Goal: Information Seeking & Learning: Find specific fact

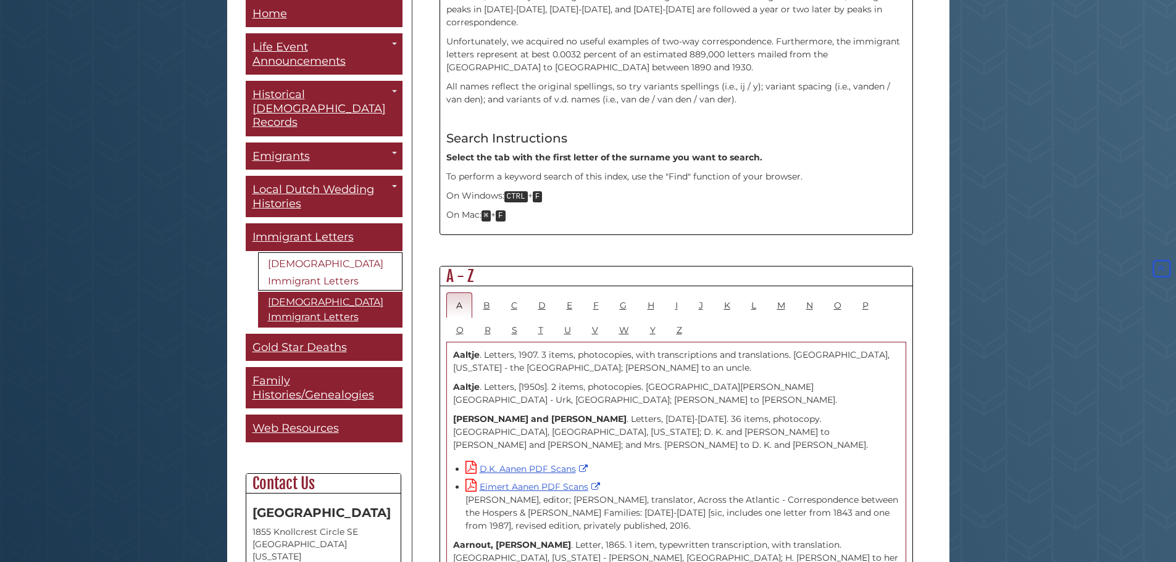
scroll to position [494, 0]
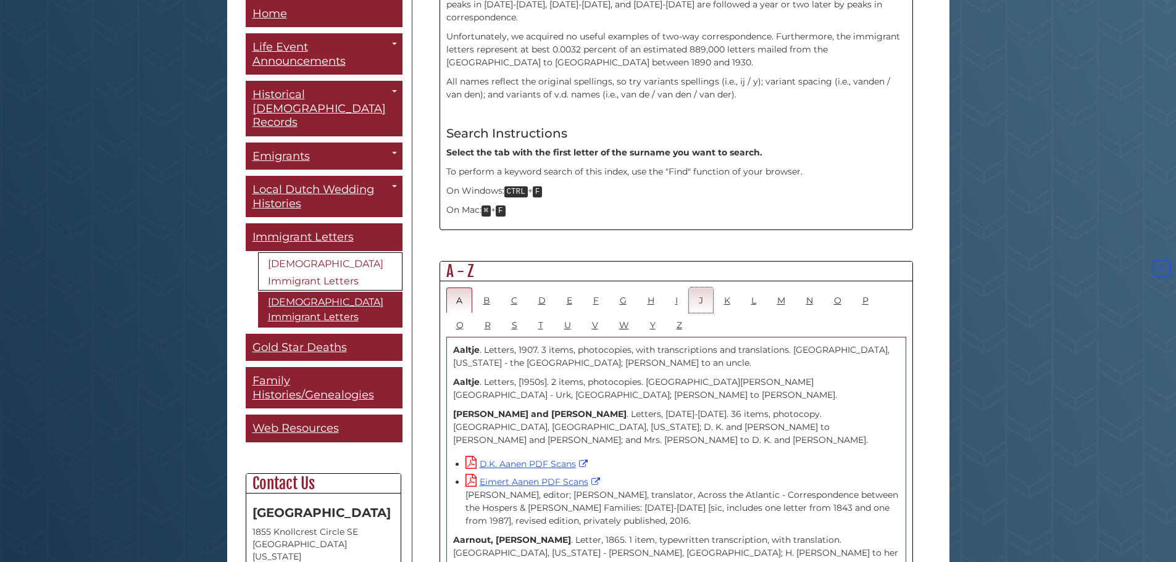
click at [700, 288] on link "J" at bounding box center [701, 300] width 24 height 25
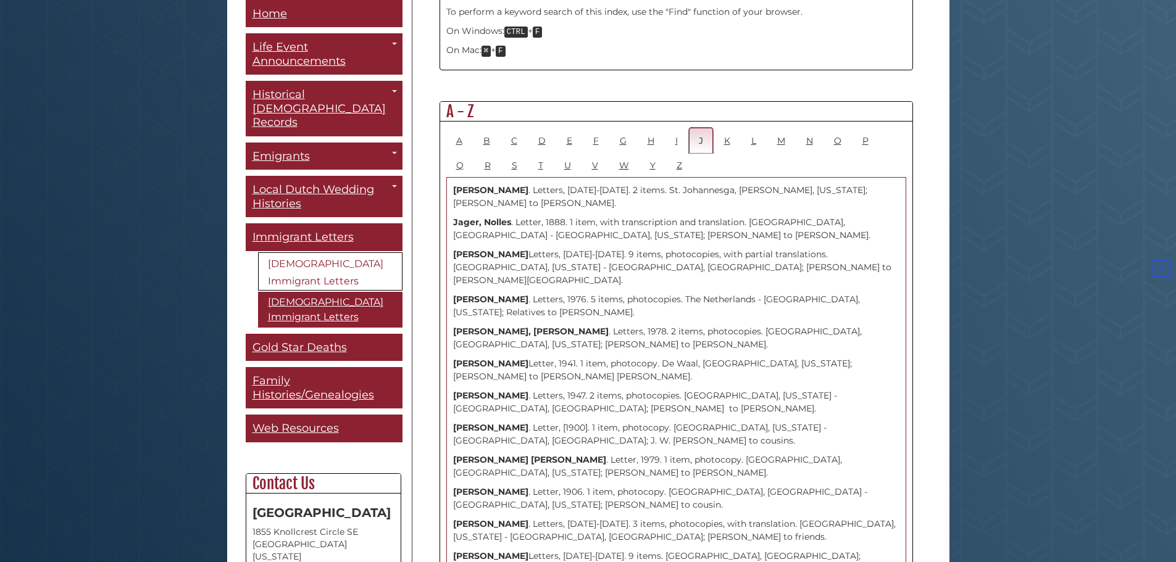
scroll to position [679, 0]
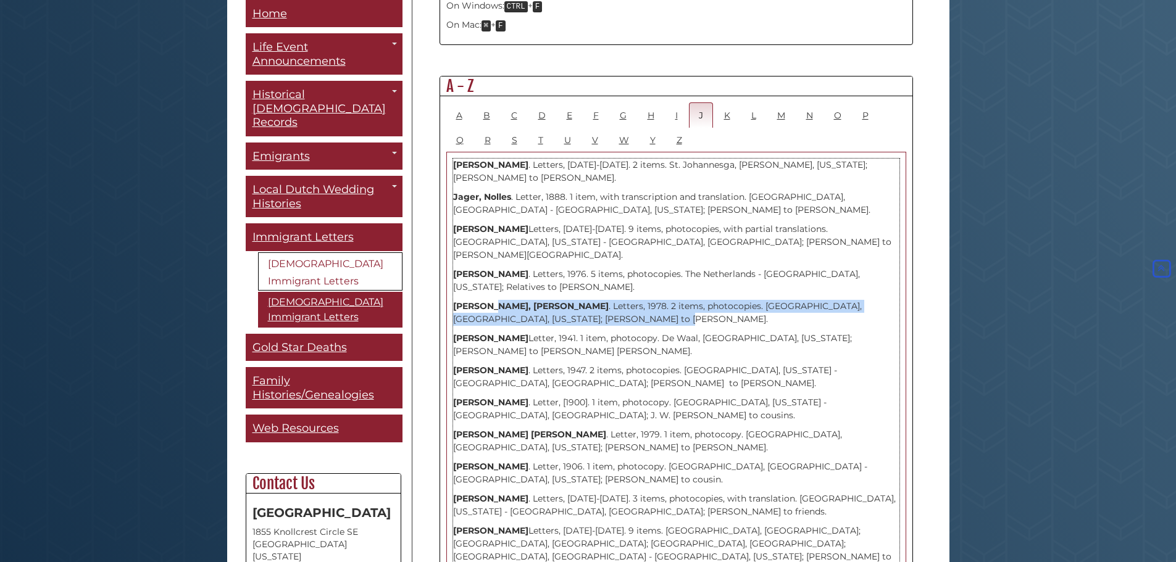
drag, startPoint x: 495, startPoint y: 264, endPoint x: 590, endPoint y: 279, distance: 95.7
click at [590, 300] on p "[PERSON_NAME], [PERSON_NAME] . Letters, 1978. 2 items, photocopies. Grave, [GEO…" at bounding box center [676, 313] width 446 height 26
click at [585, 300] on p "[PERSON_NAME], [PERSON_NAME] . Letters, 1978. 2 items, photocopies. Grave, [GEO…" at bounding box center [676, 313] width 446 height 26
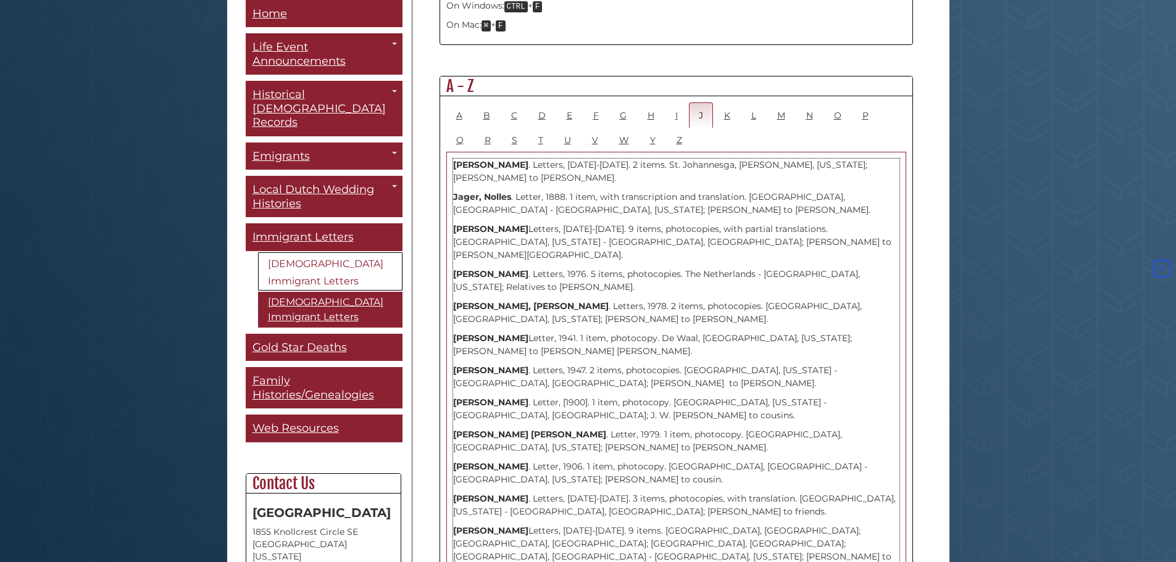
click at [576, 300] on p "[PERSON_NAME], [PERSON_NAME] . Letters, 1978. 2 items, photocopies. Grave, [GEO…" at bounding box center [676, 313] width 446 height 26
drag, startPoint x: 564, startPoint y: 264, endPoint x: 683, endPoint y: 262, distance: 118.5
click at [683, 300] on p "[PERSON_NAME], [PERSON_NAME] . Letters, 1978. 2 items, photocopies. Grave, [GEO…" at bounding box center [676, 313] width 446 height 26
click at [683, 290] on div "[PERSON_NAME] . Letters, [DATE]-[DATE]. 2 items. St. Johannesga, [PERSON_NAME],…" at bounding box center [676, 506] width 446 height 694
click at [456, 301] on strong "[PERSON_NAME], [PERSON_NAME]" at bounding box center [531, 306] width 156 height 11
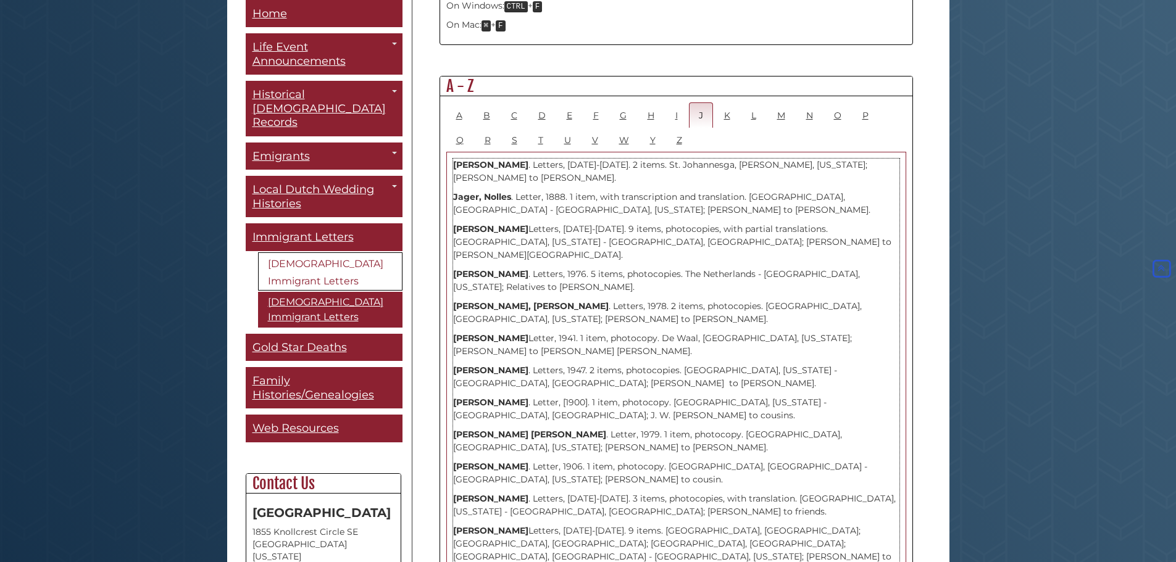
click at [498, 301] on strong "[PERSON_NAME], [PERSON_NAME]" at bounding box center [531, 306] width 156 height 11
click at [622, 300] on p "[PERSON_NAME], [PERSON_NAME] . Letters, 1978. 2 items, photocopies. Grave, [GEO…" at bounding box center [676, 313] width 446 height 26
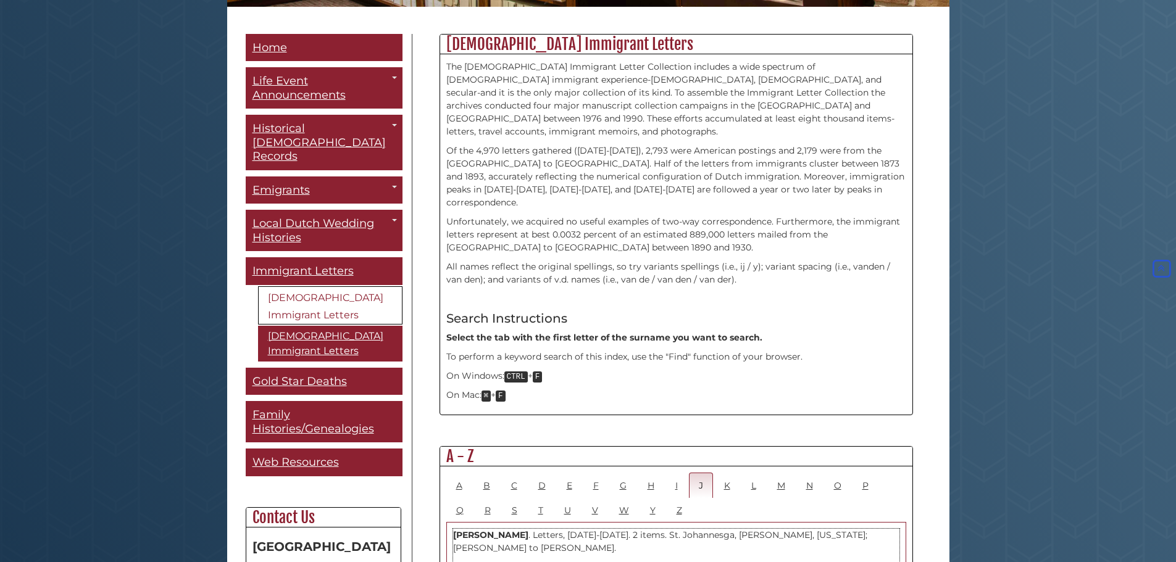
scroll to position [185, 0]
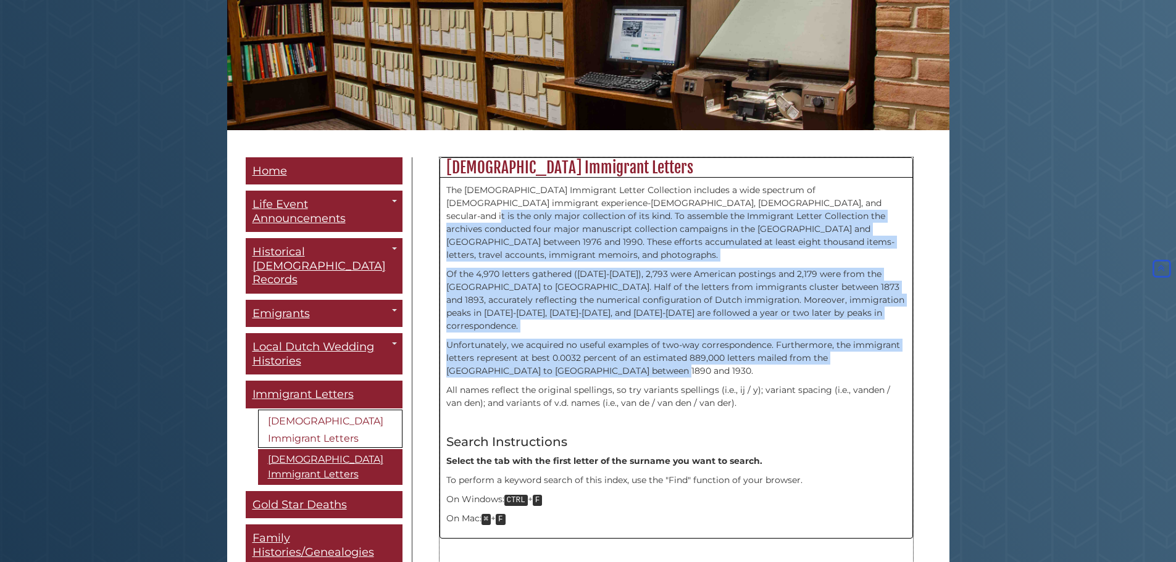
drag, startPoint x: 781, startPoint y: 202, endPoint x: 829, endPoint y: 319, distance: 125.7
click at [869, 341] on div "The [DEMOGRAPHIC_DATA] Immigrant Letter Collection includes a wide spectrum of …" at bounding box center [676, 358] width 460 height 349
click at [730, 285] on p "Of the 4,970 letters gathered ([DATE]-[DATE]), 2,793 were American postings and…" at bounding box center [676, 300] width 460 height 65
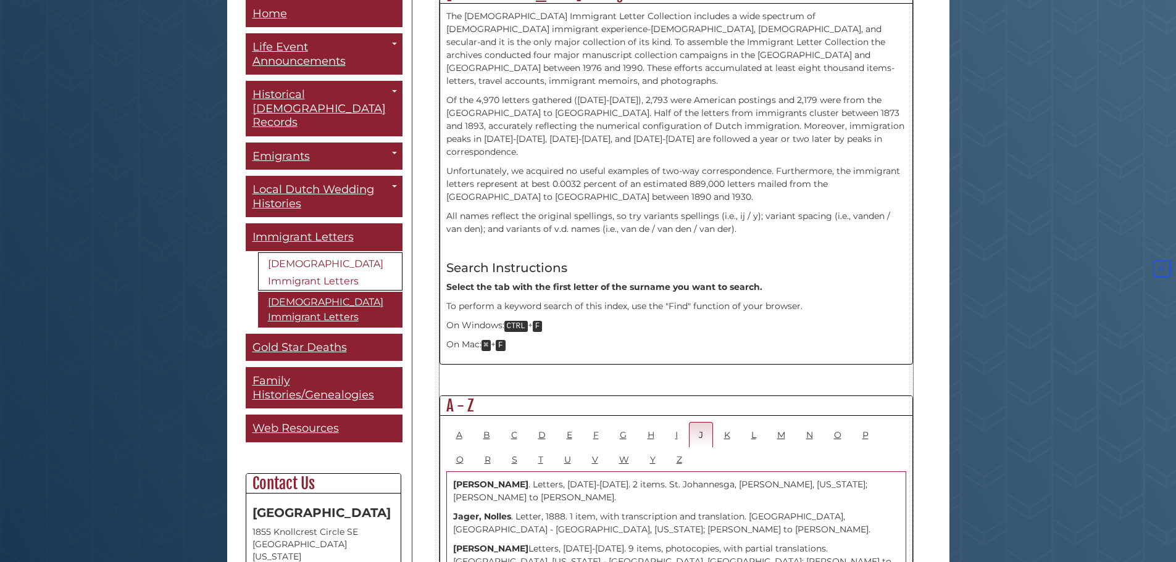
scroll to position [556, 0]
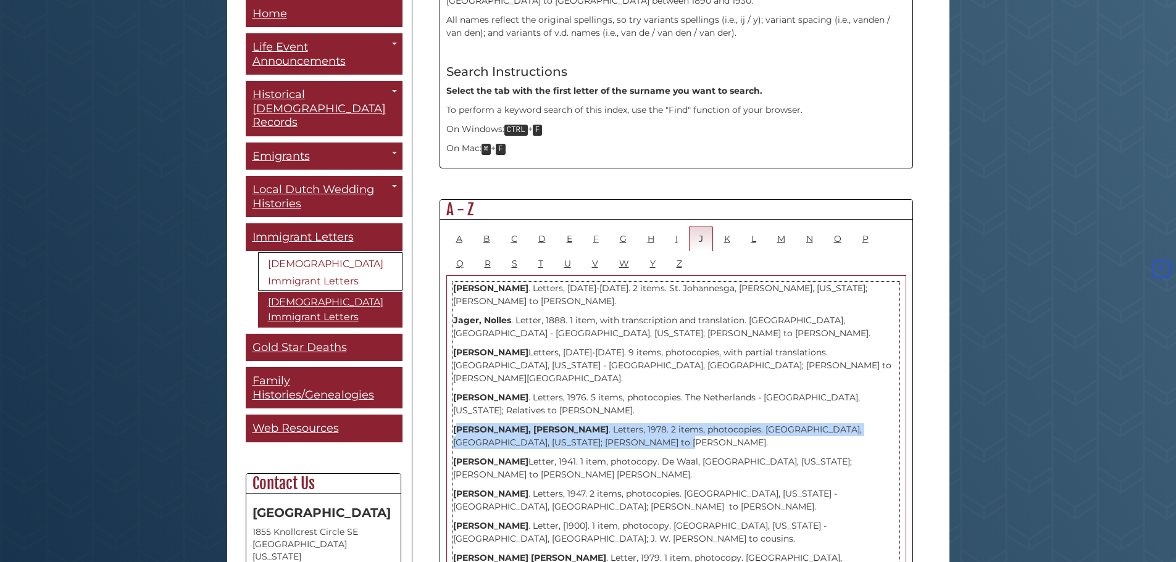
drag, startPoint x: 457, startPoint y: 390, endPoint x: 619, endPoint y: 404, distance: 162.3
click at [619, 424] on p "[PERSON_NAME], [PERSON_NAME] . Letters, 1978. 2 items, photocopies. Grave, [GEO…" at bounding box center [676, 437] width 446 height 26
click at [681, 424] on p "[PERSON_NAME], [PERSON_NAME] . Letters, 1978. 2 items, photocopies. Grave, [GEO…" at bounding box center [676, 437] width 446 height 26
drag, startPoint x: 588, startPoint y: 402, endPoint x: 453, endPoint y: 391, distance: 135.6
click at [453, 424] on p "[PERSON_NAME], [PERSON_NAME] . Letters, 1978. 2 items, photocopies. Grave, [GEO…" at bounding box center [676, 437] width 446 height 26
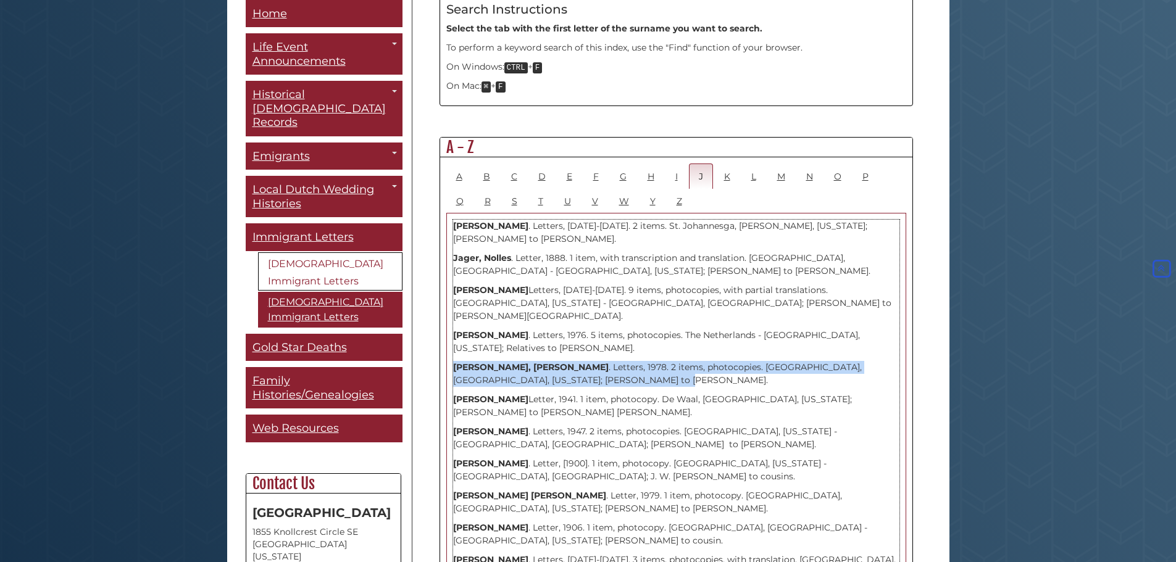
scroll to position [617, 0]
click at [622, 189] on link "W" at bounding box center [624, 201] width 30 height 25
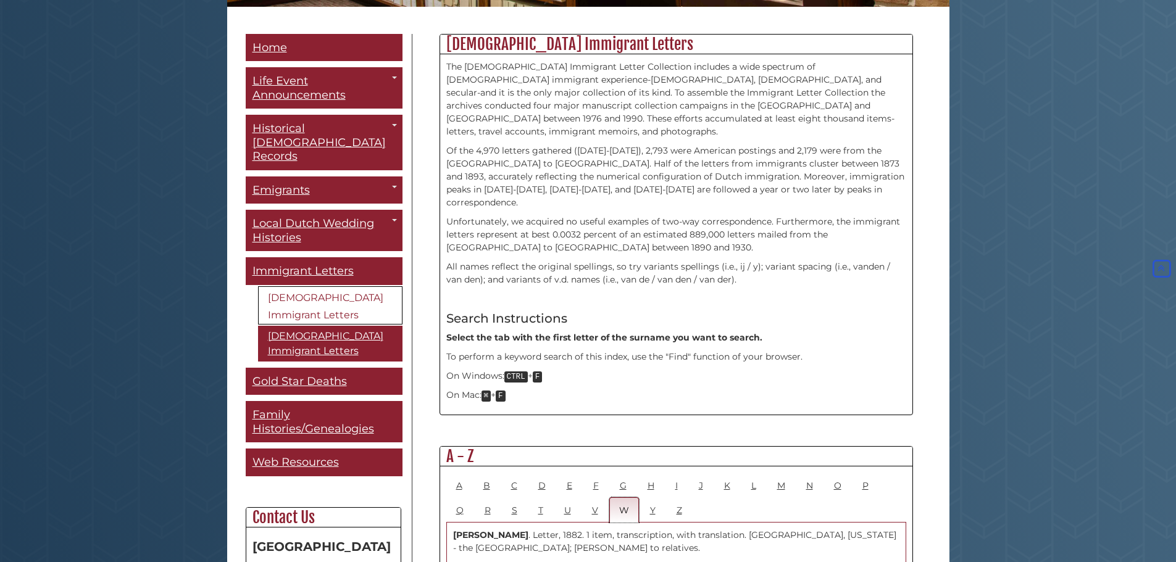
scroll to position [0, 0]
